Goal: Information Seeking & Learning: Learn about a topic

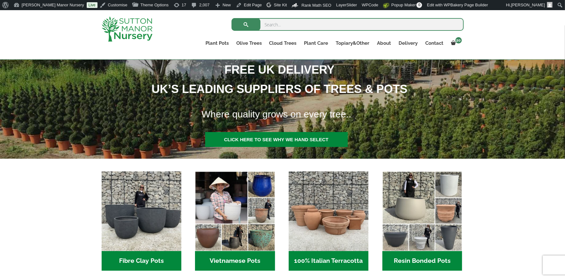
scroll to position [96, 0]
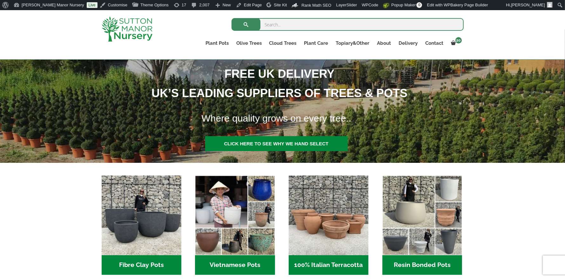
click at [136, 36] on img at bounding box center [127, 29] width 51 height 25
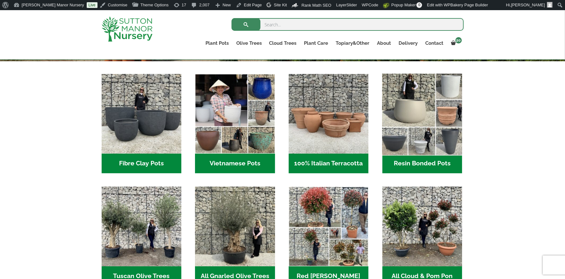
scroll to position [197, 0]
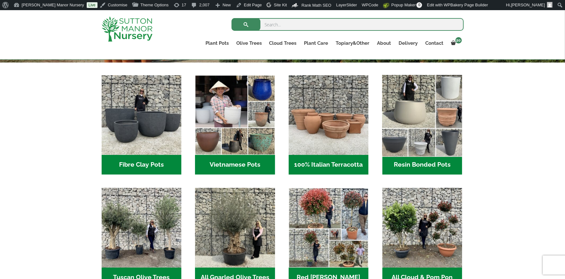
click at [420, 120] on img "Visit product category Resin Bonded Pots" at bounding box center [422, 115] width 84 height 84
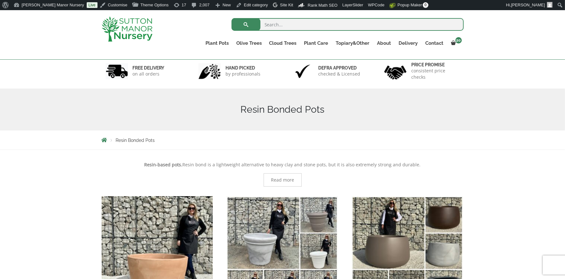
scroll to position [117, 0]
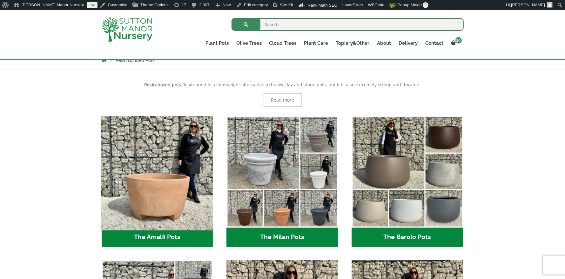
click at [181, 176] on img "Visit product category The Amalfi Pots" at bounding box center [157, 171] width 117 height 117
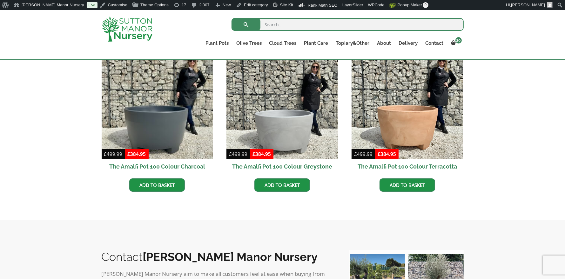
scroll to position [209, 0]
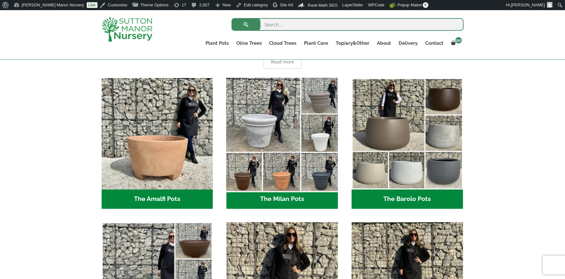
scroll to position [156, 0]
click at [292, 165] on img "Visit product category The Milan Pots" at bounding box center [282, 133] width 117 height 117
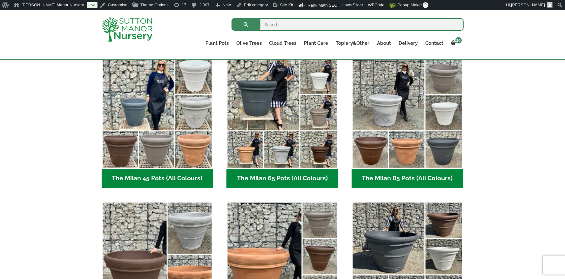
scroll to position [170, 0]
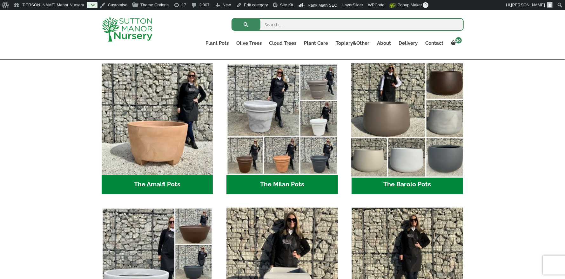
scroll to position [164, 0]
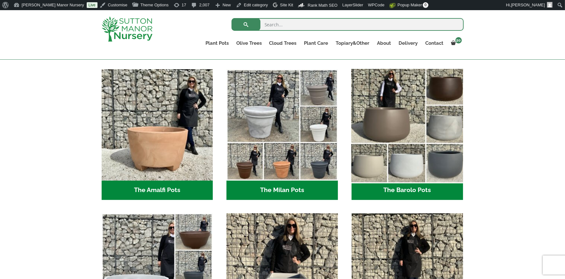
click at [424, 149] on img "Visit product category The Barolo Pots" at bounding box center [407, 124] width 117 height 117
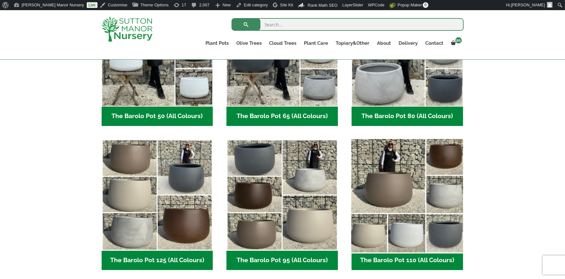
scroll to position [231, 0]
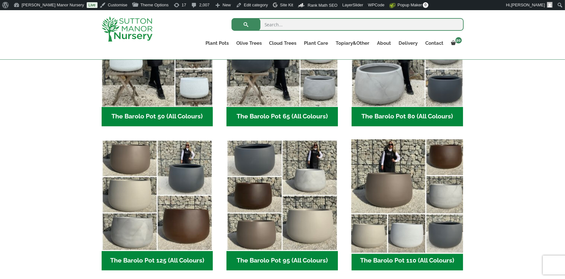
click at [407, 183] on img "Visit product category The Barolo Pot 110 (All Colours)" at bounding box center [407, 195] width 117 height 117
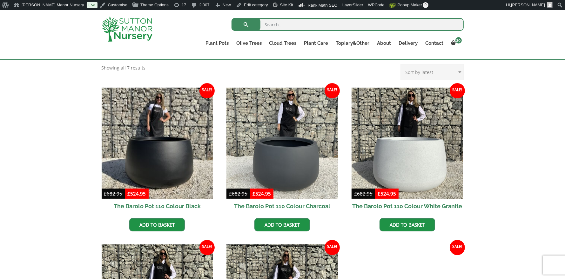
scroll to position [135, 0]
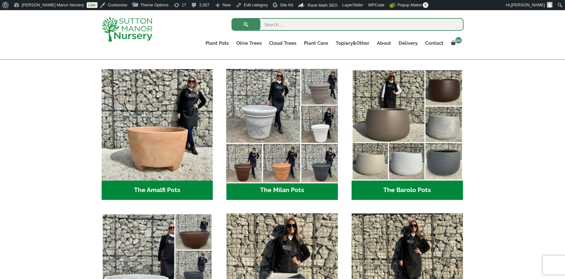
click at [278, 82] on img "Visit product category The Milan Pots" at bounding box center [282, 124] width 117 height 117
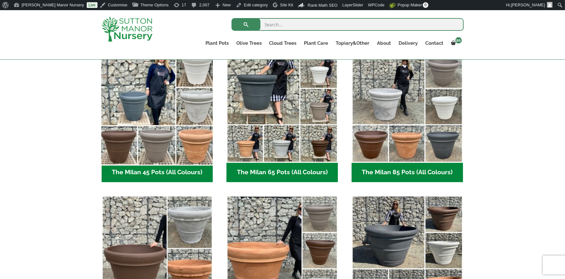
scroll to position [175, 0]
click at [157, 131] on img "Visit product category The Milan 45 Pots (All Colours)" at bounding box center [157, 106] width 117 height 117
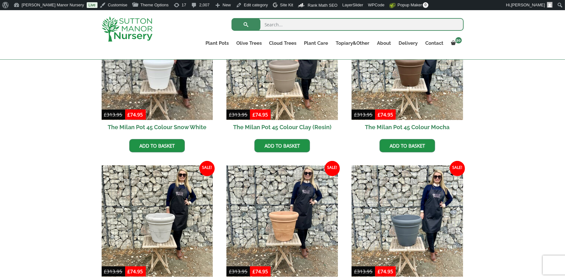
scroll to position [216, 0]
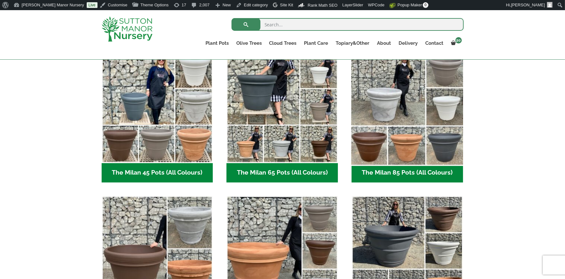
scroll to position [76, 0]
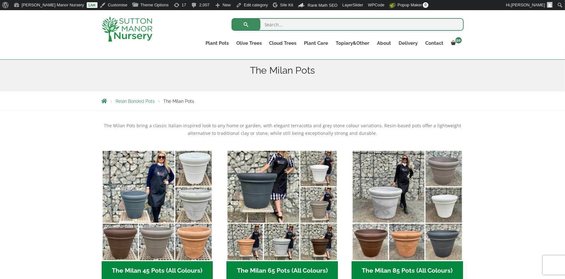
click at [126, 37] on img at bounding box center [127, 29] width 51 height 25
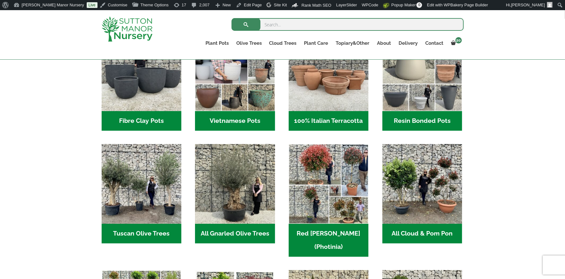
scroll to position [245, 0]
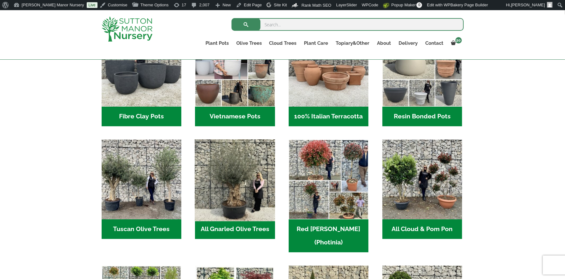
click at [234, 157] on img "Visit product category All Gnarled Olive Trees" at bounding box center [235, 180] width 84 height 84
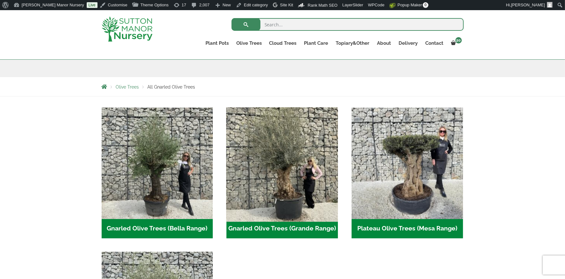
scroll to position [92, 0]
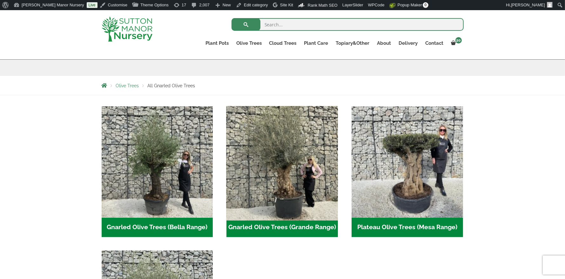
click at [287, 165] on img "Visit product category Gnarled Olive Trees (Grande Range)" at bounding box center [282, 161] width 117 height 117
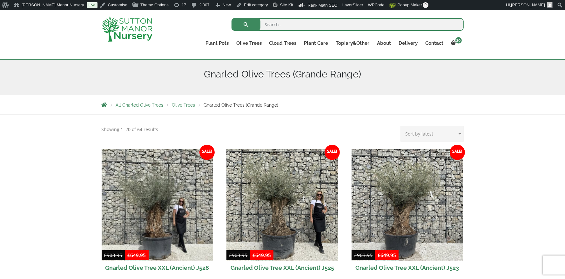
scroll to position [77, 0]
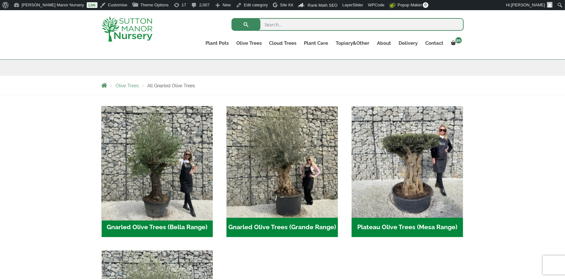
click at [183, 156] on img "Visit product category Gnarled Olive Trees (Bella Range)" at bounding box center [157, 161] width 117 height 117
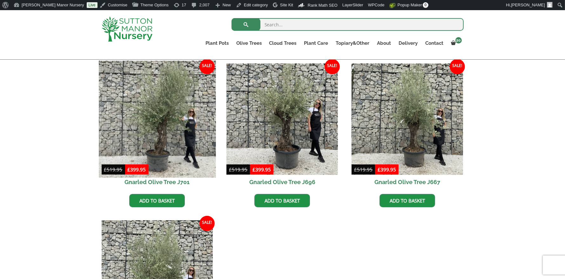
scroll to position [159, 0]
click at [145, 124] on img at bounding box center [157, 118] width 117 height 117
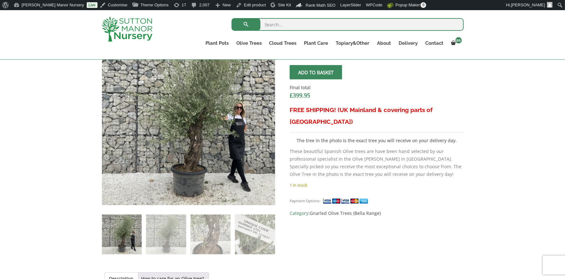
scroll to position [215, 0]
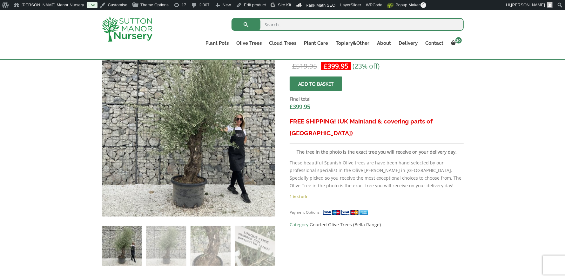
click at [123, 26] on img at bounding box center [127, 29] width 51 height 25
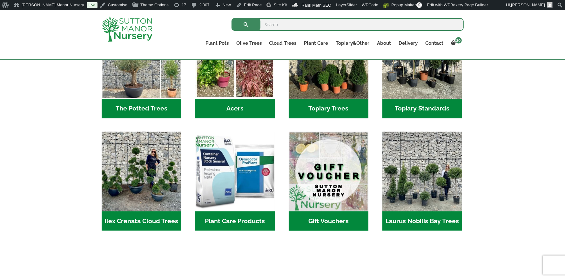
scroll to position [493, 0]
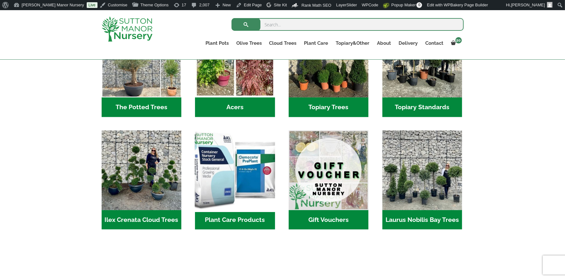
click at [251, 171] on img "Visit product category Plant Care Products" at bounding box center [235, 170] width 84 height 84
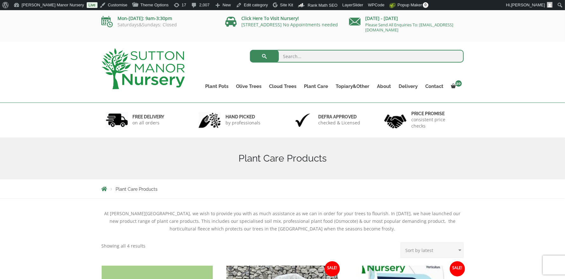
click at [148, 58] on img at bounding box center [143, 68] width 83 height 41
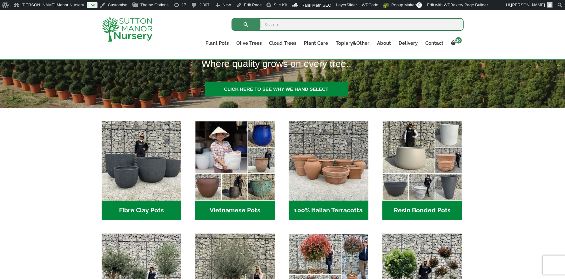
scroll to position [151, 0]
